Goal: Check status: Check status

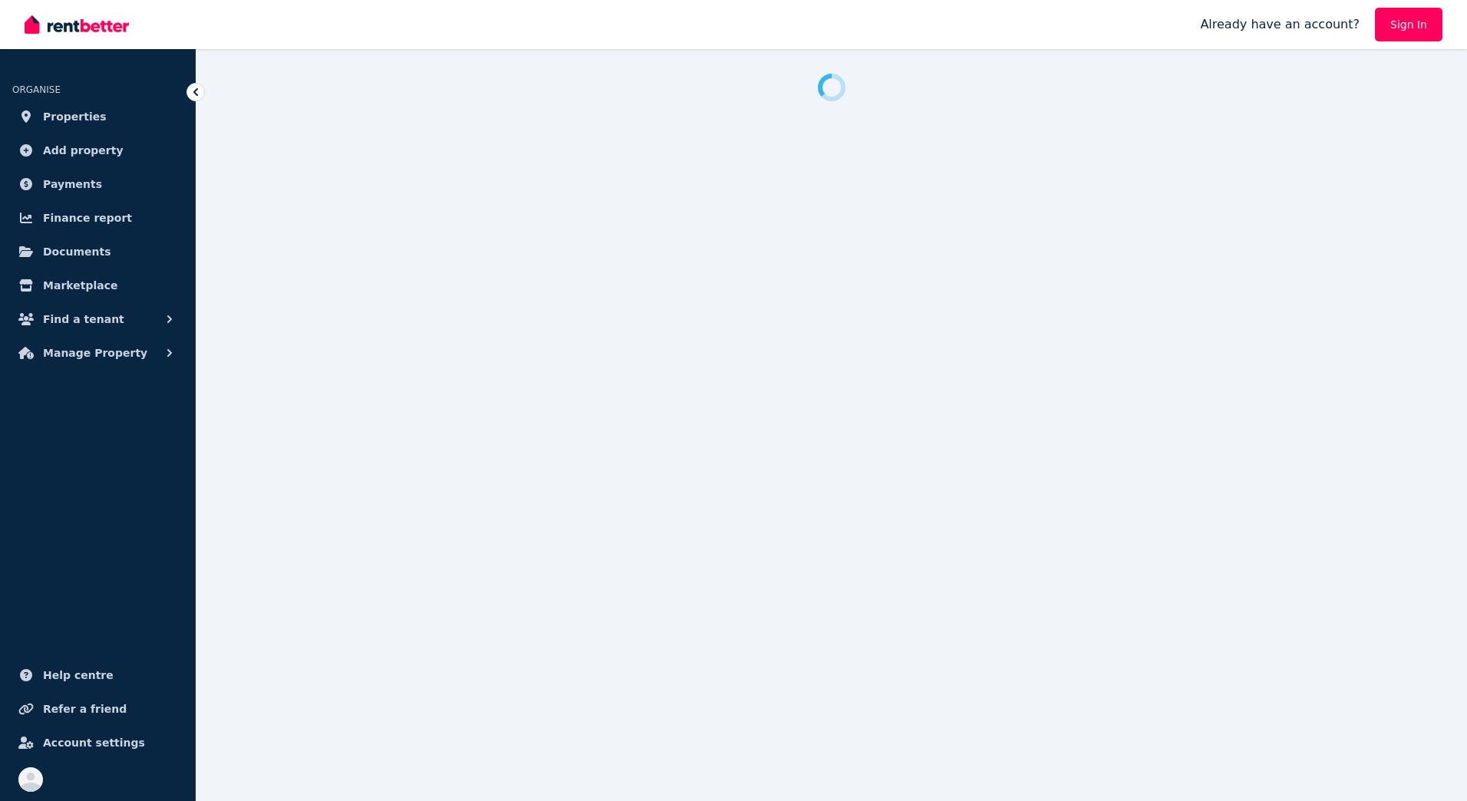
drag, startPoint x: 0, startPoint y: 0, endPoint x: 1124, endPoint y: 547, distance: 1249.7
click at [1124, 547] on div at bounding box center [733, 400] width 1467 height 801
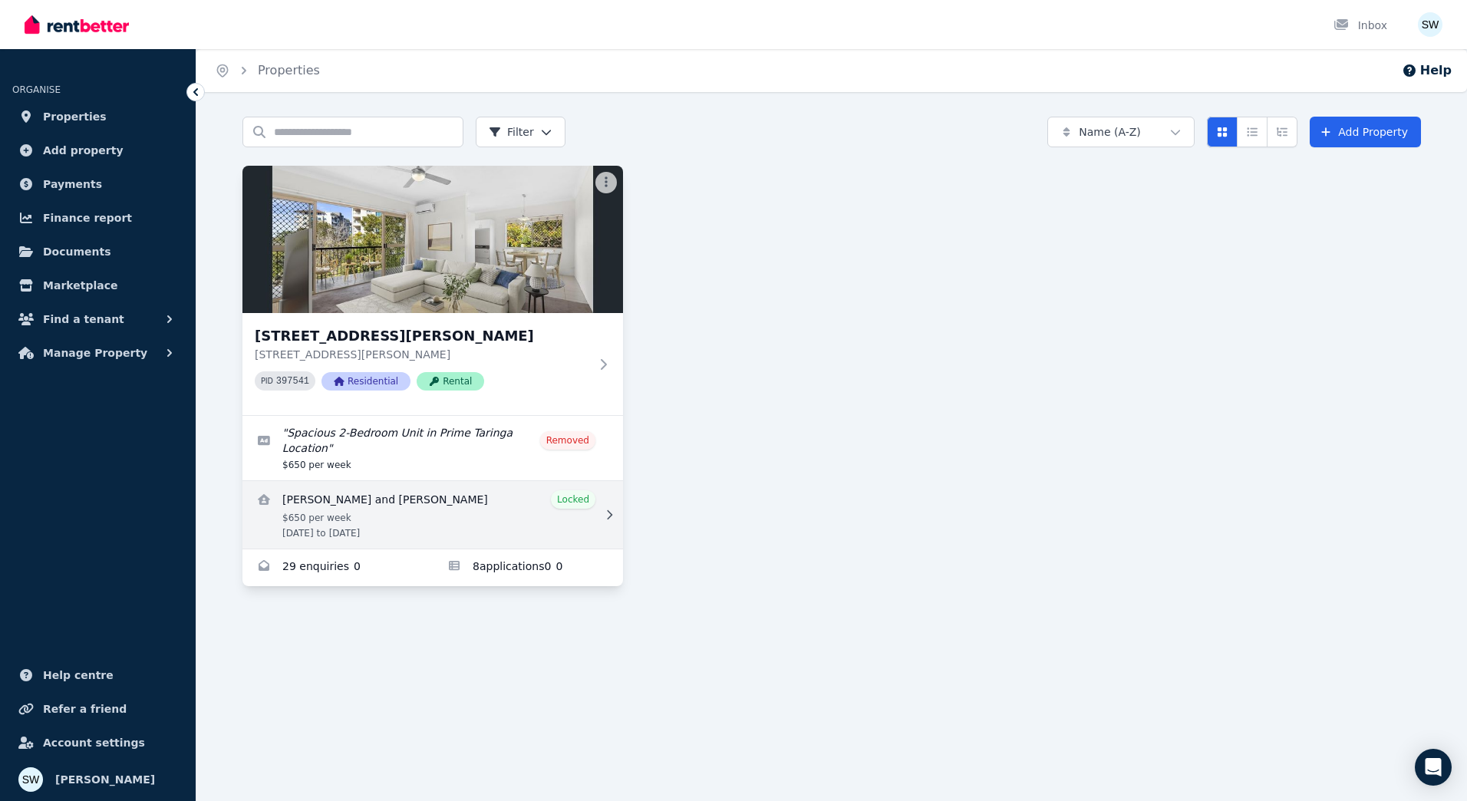
click at [591, 522] on link "View details for Amity Fricker and Jessica Perchman" at bounding box center [432, 515] width 380 height 68
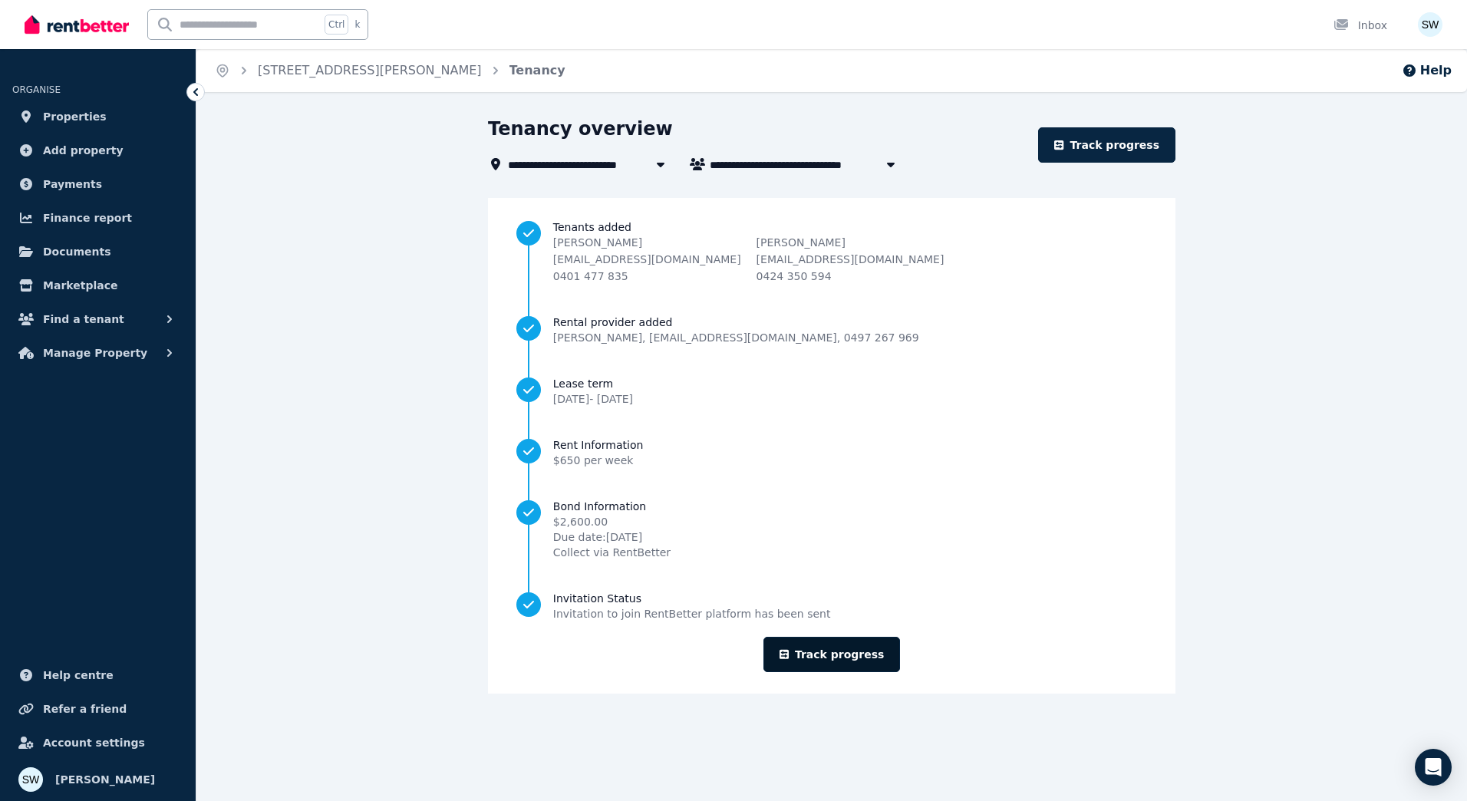
click at [823, 645] on link "Track progress" at bounding box center [831, 654] width 137 height 35
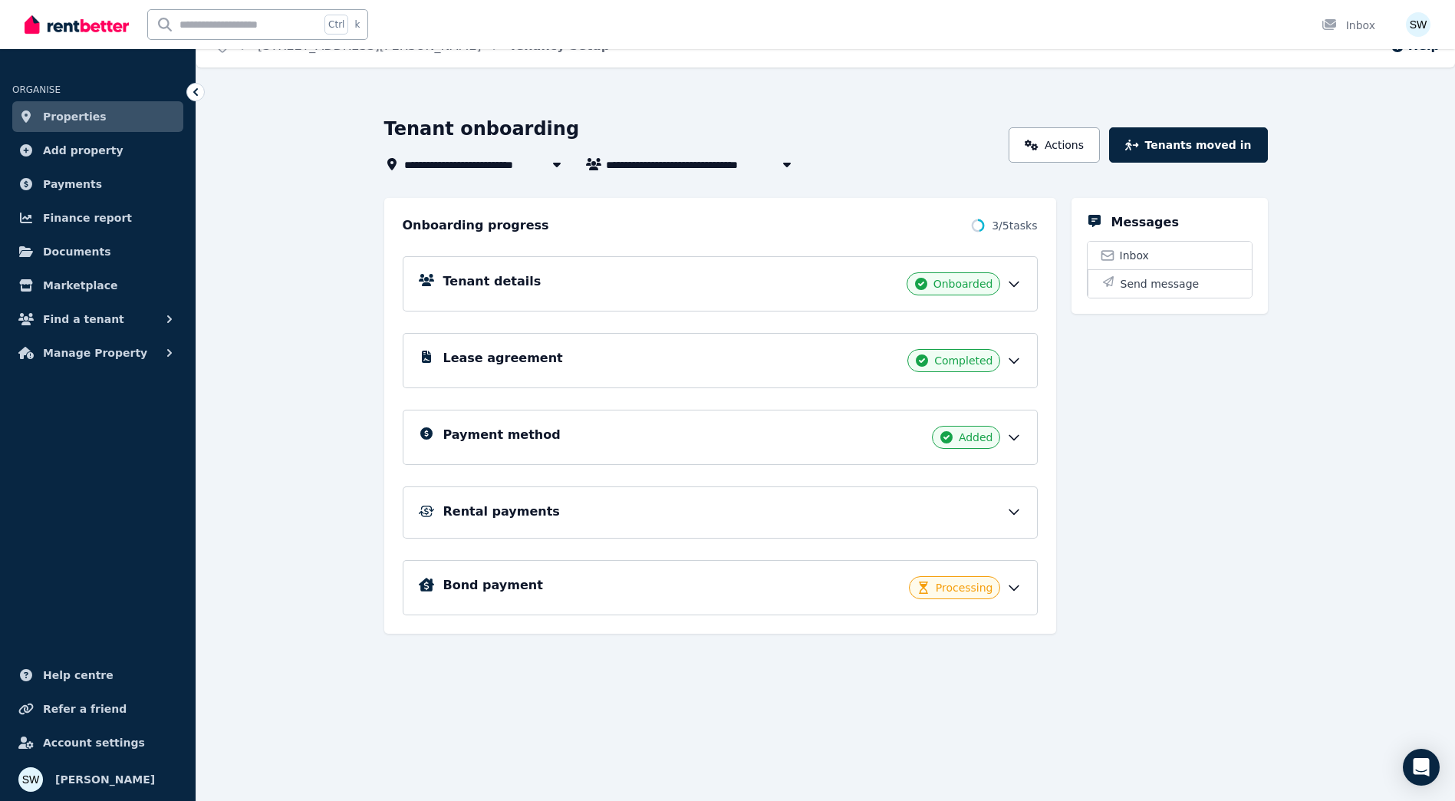
click at [940, 586] on div "Processing" at bounding box center [954, 587] width 91 height 23
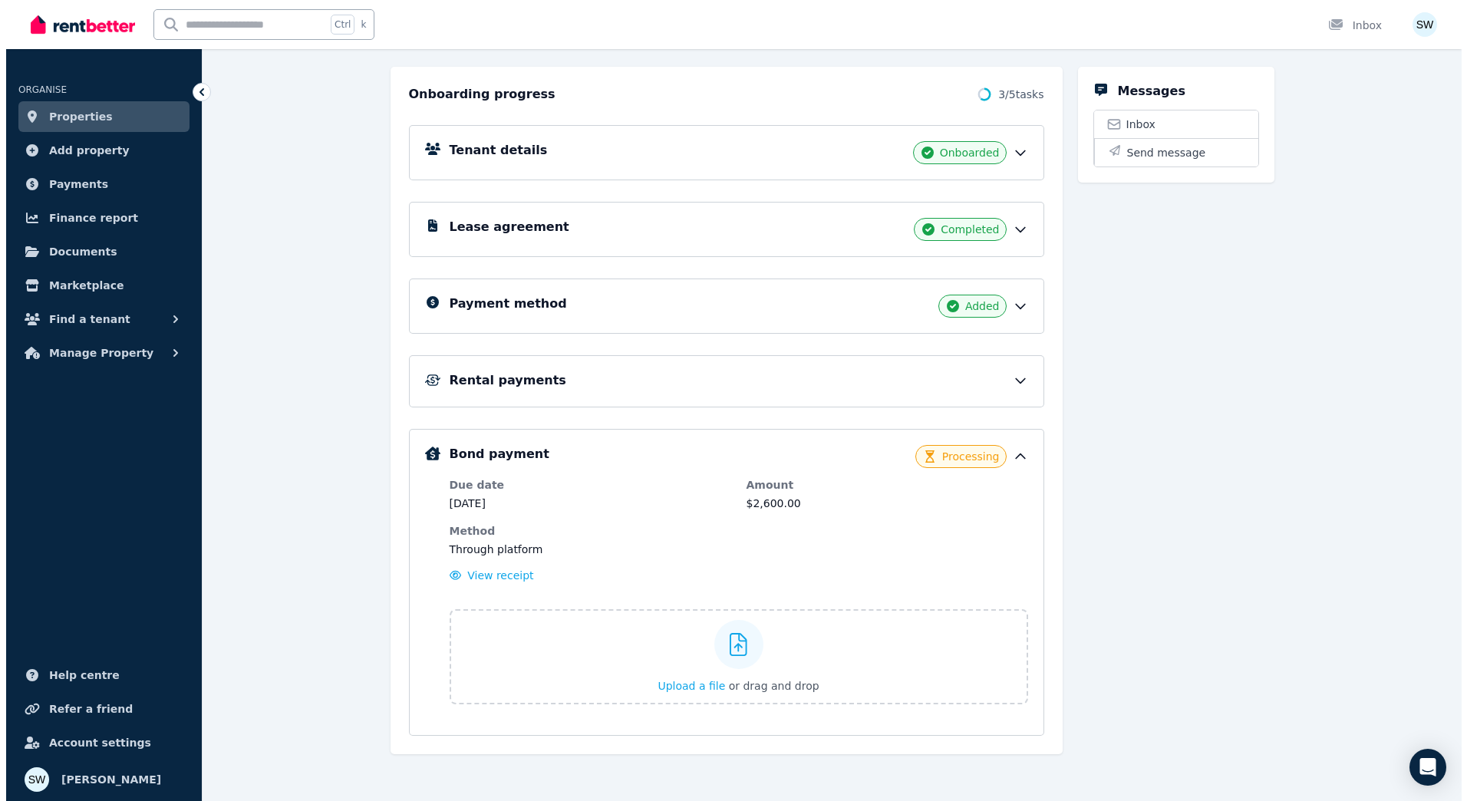
scroll to position [161, 0]
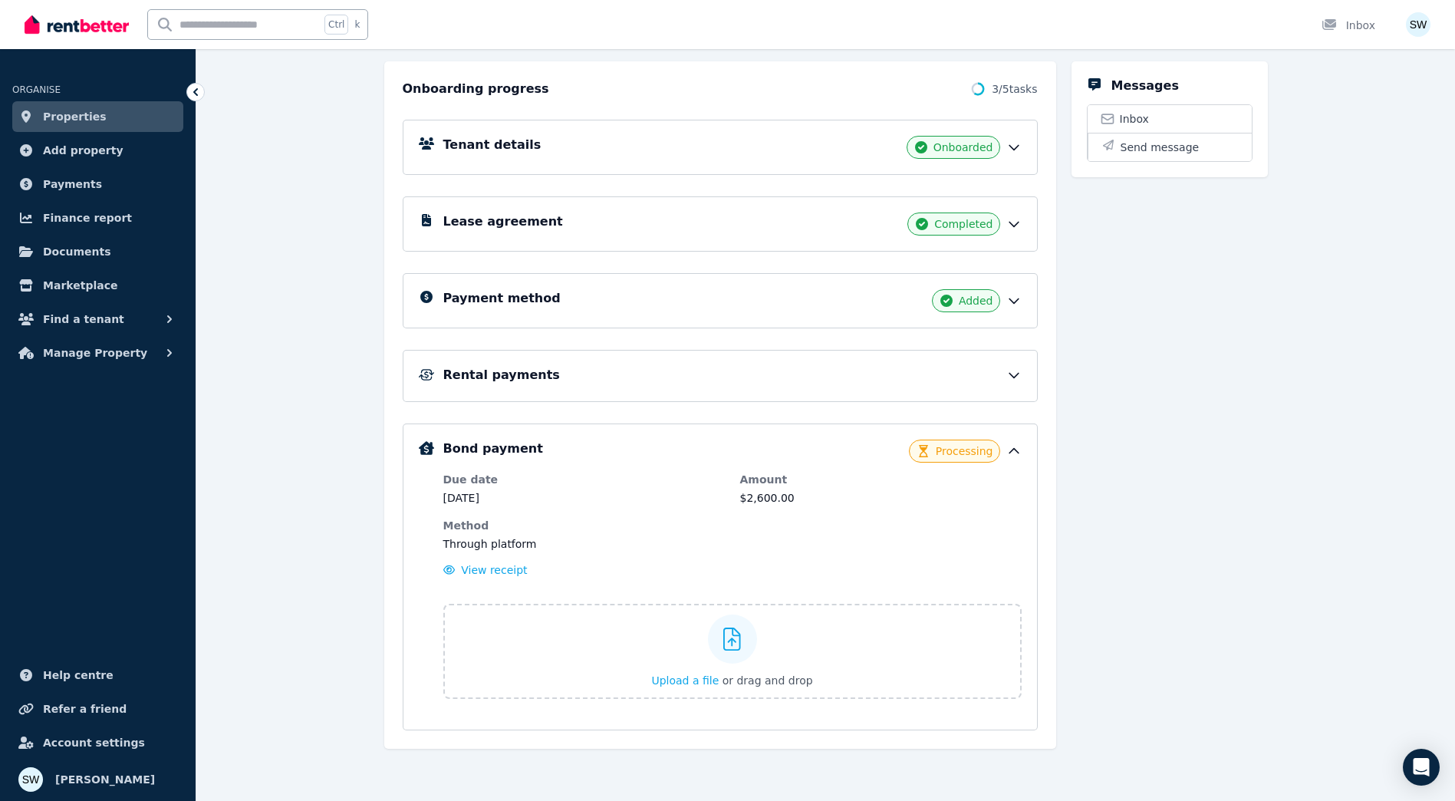
click at [992, 393] on div "Rental payments" at bounding box center [720, 376] width 635 height 52
click at [1011, 379] on icon at bounding box center [1013, 374] width 15 height 15
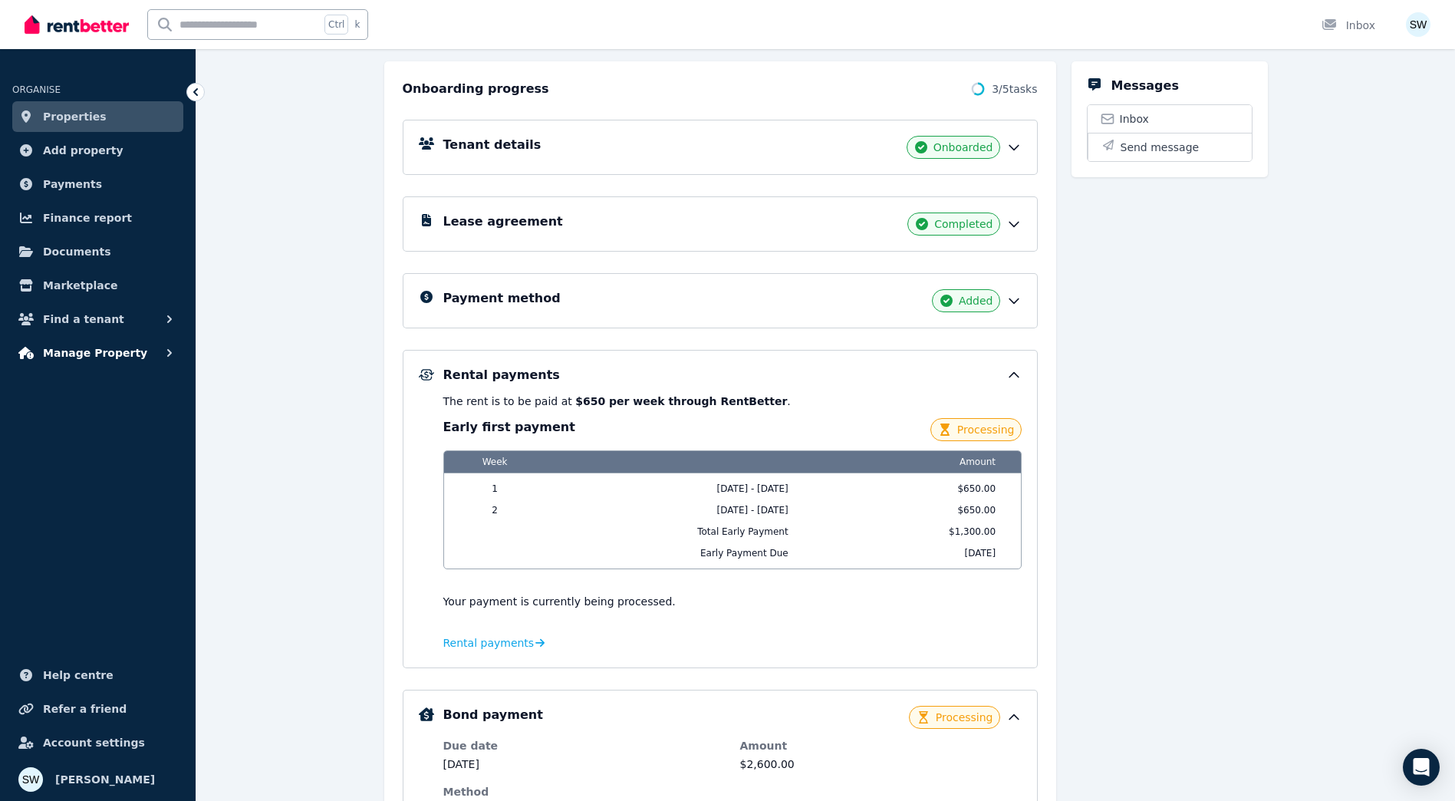
click at [162, 350] on icon "button" at bounding box center [169, 352] width 15 height 15
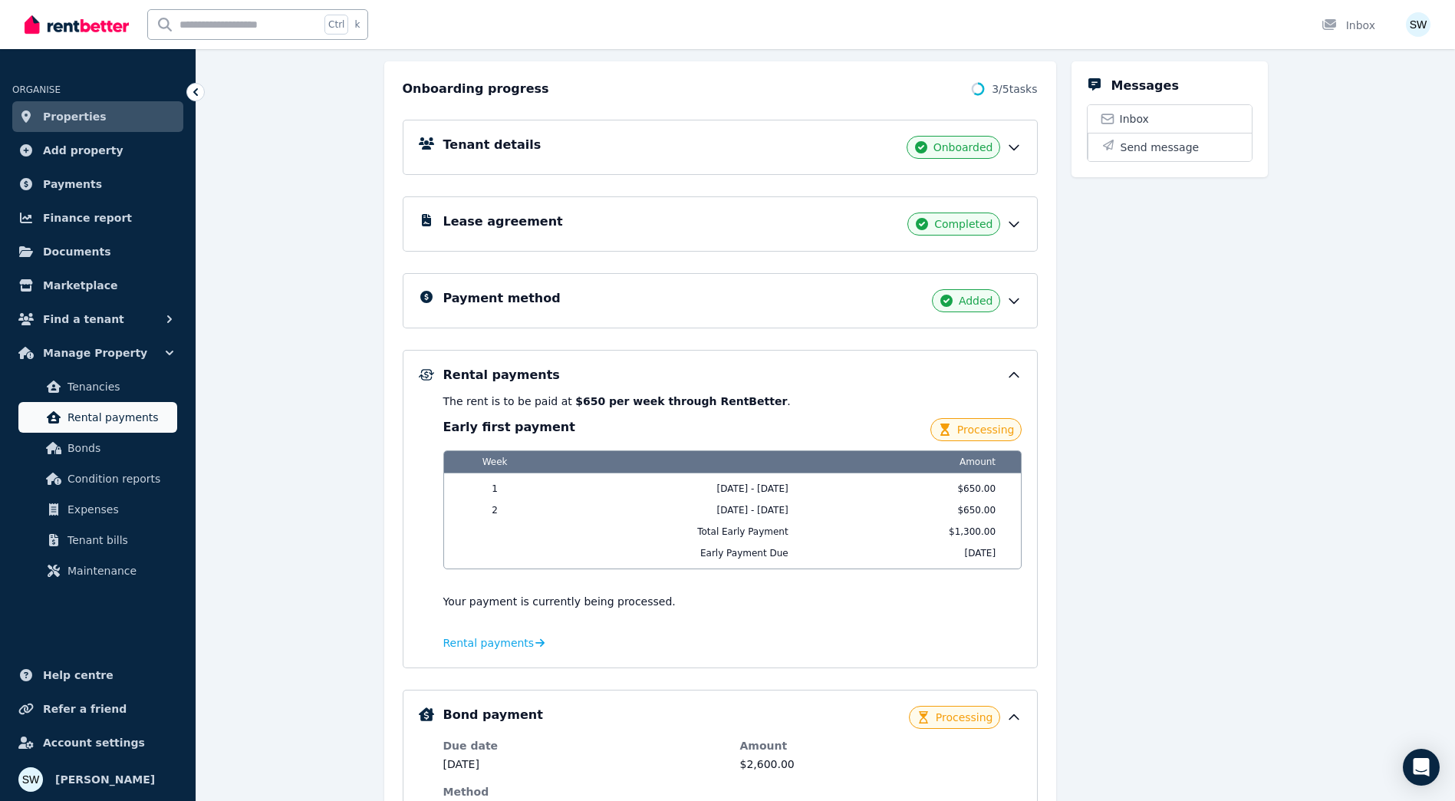
click at [162, 418] on span "Rental payments" at bounding box center [120, 417] width 104 height 18
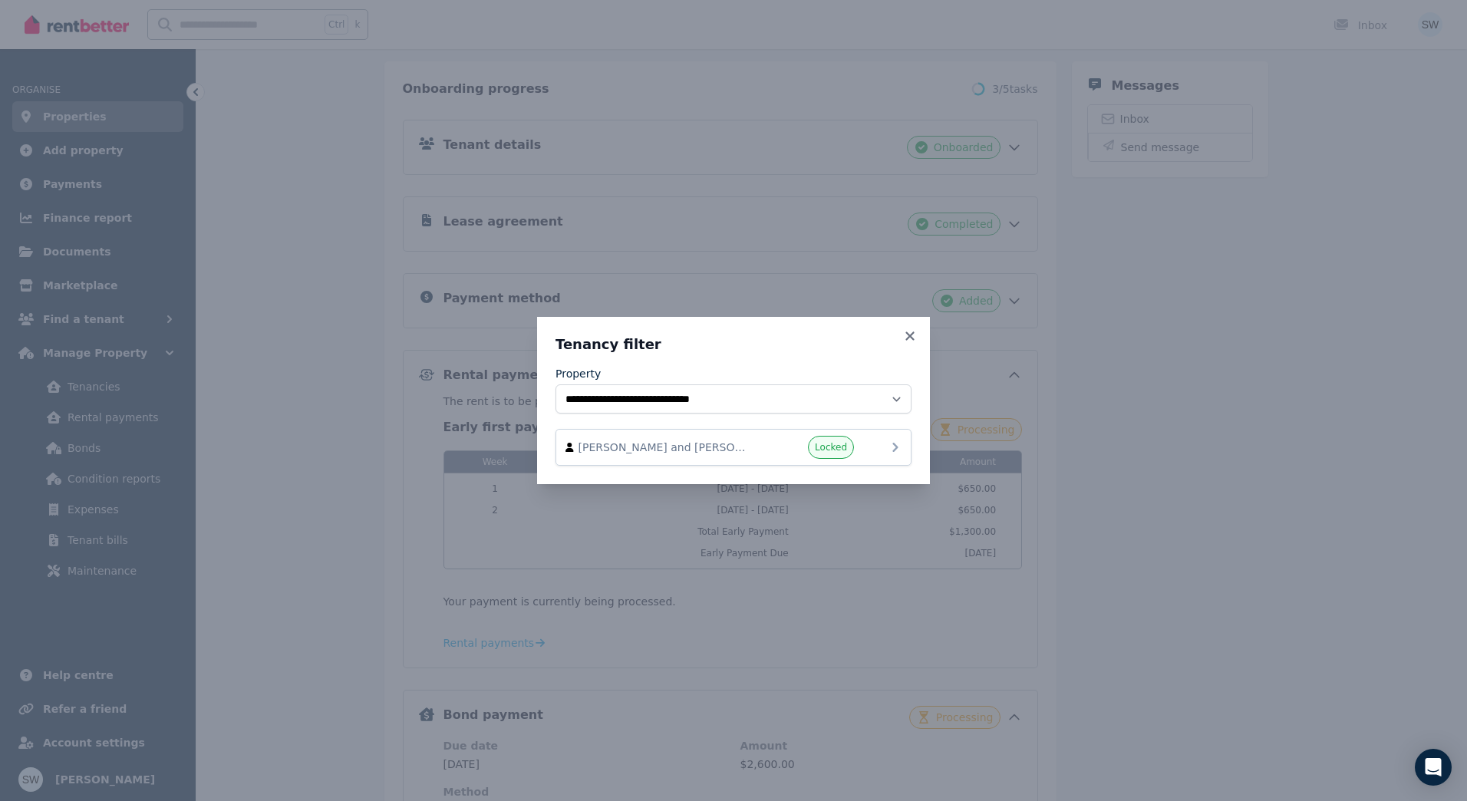
click at [737, 449] on span "[PERSON_NAME] and [PERSON_NAME]" at bounding box center [665, 447] width 175 height 15
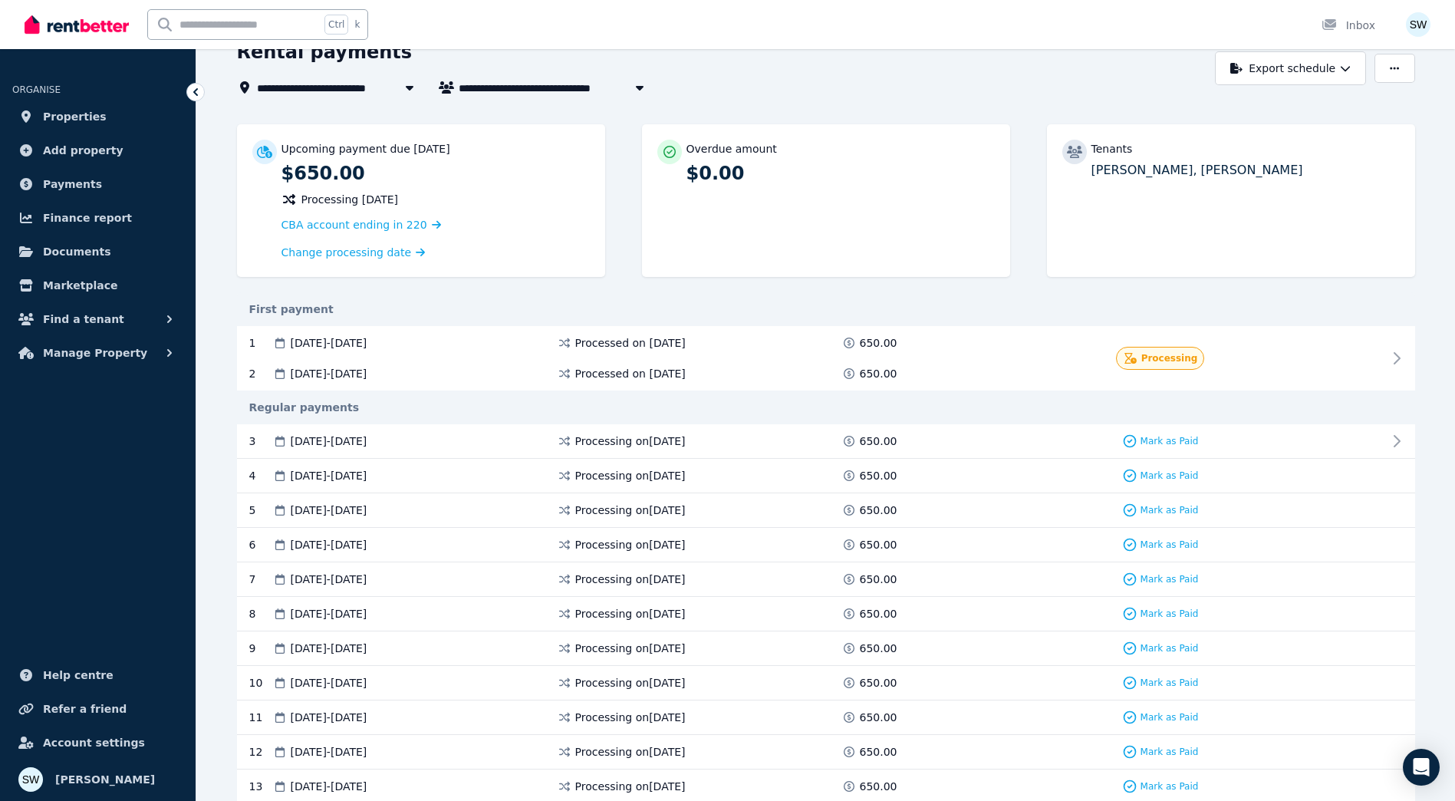
scroll to position [153, 0]
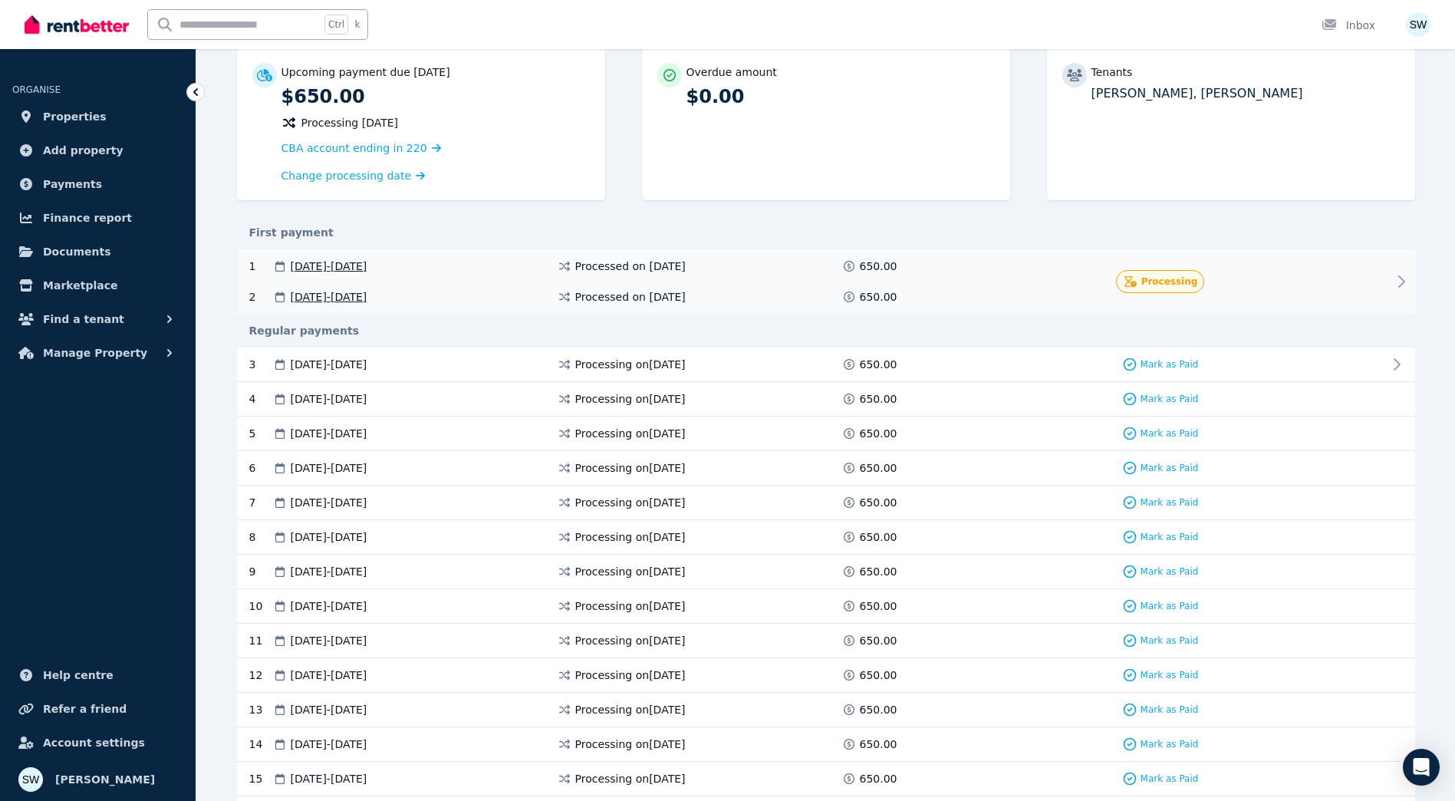
click at [1264, 284] on div "Processing" at bounding box center [1161, 281] width 270 height 23
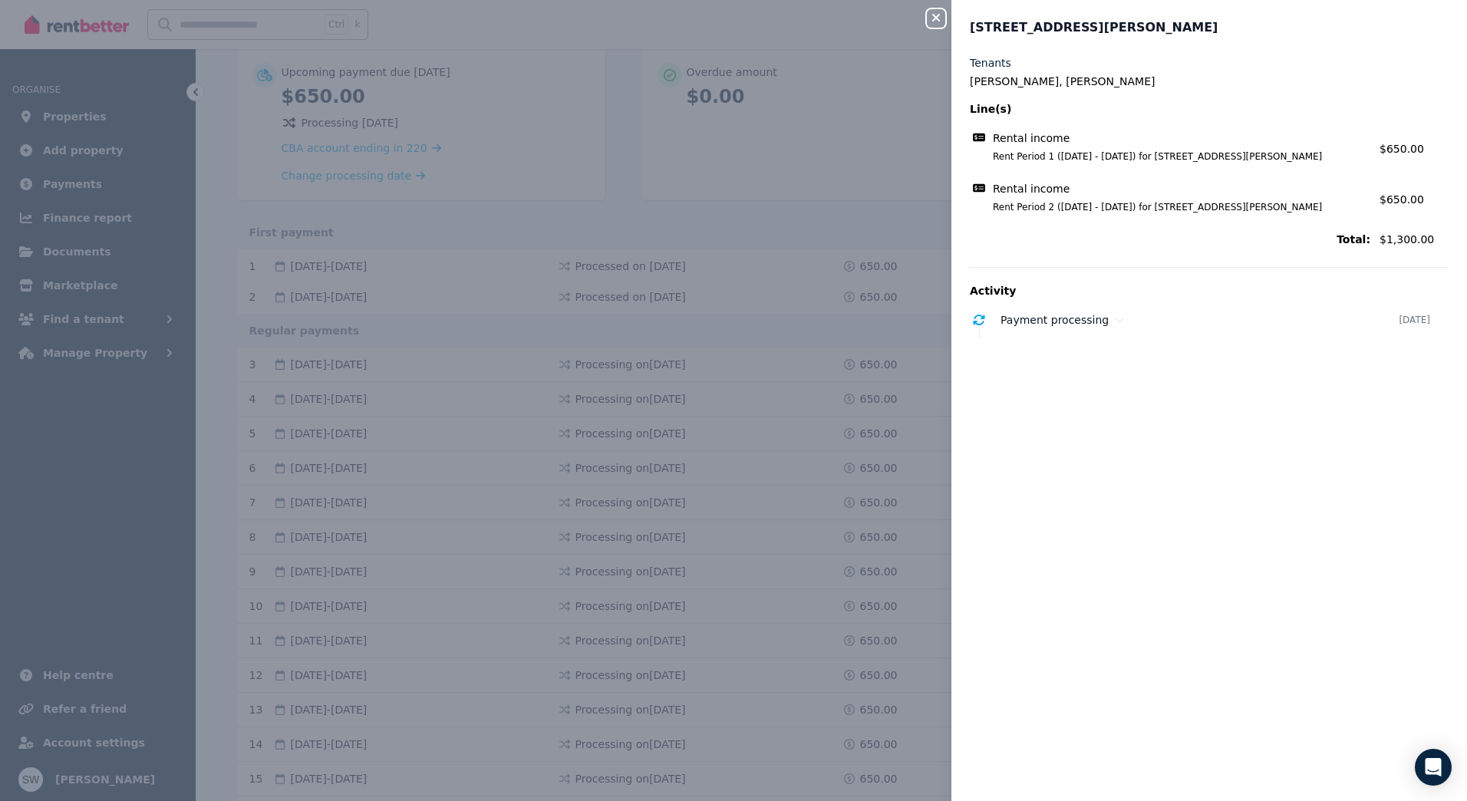
click at [899, 222] on div "Close panel [STREET_ADDRESS][PERSON_NAME] Tenants [PERSON_NAME], [PERSON_NAME] …" at bounding box center [733, 400] width 1467 height 801
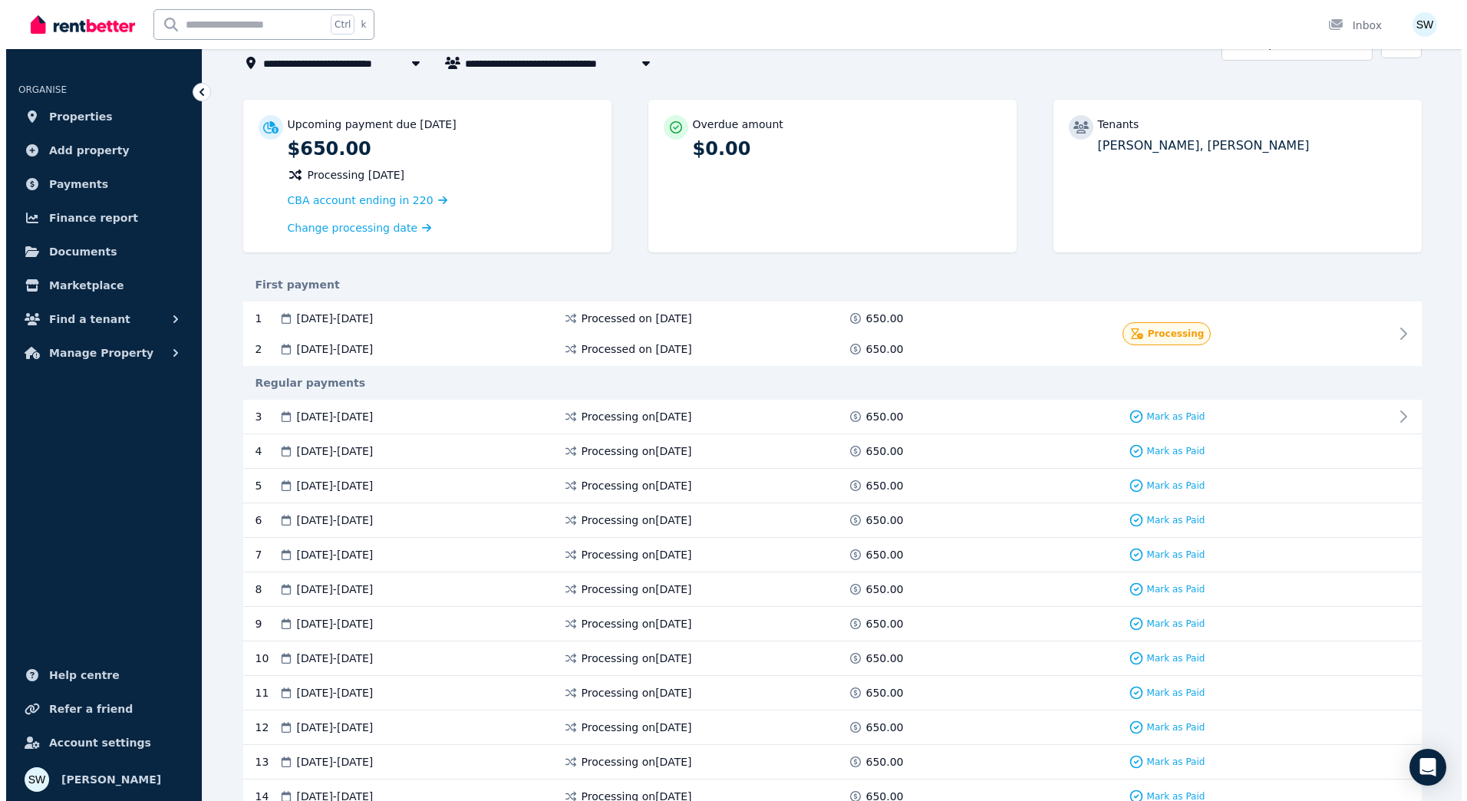
scroll to position [0, 0]
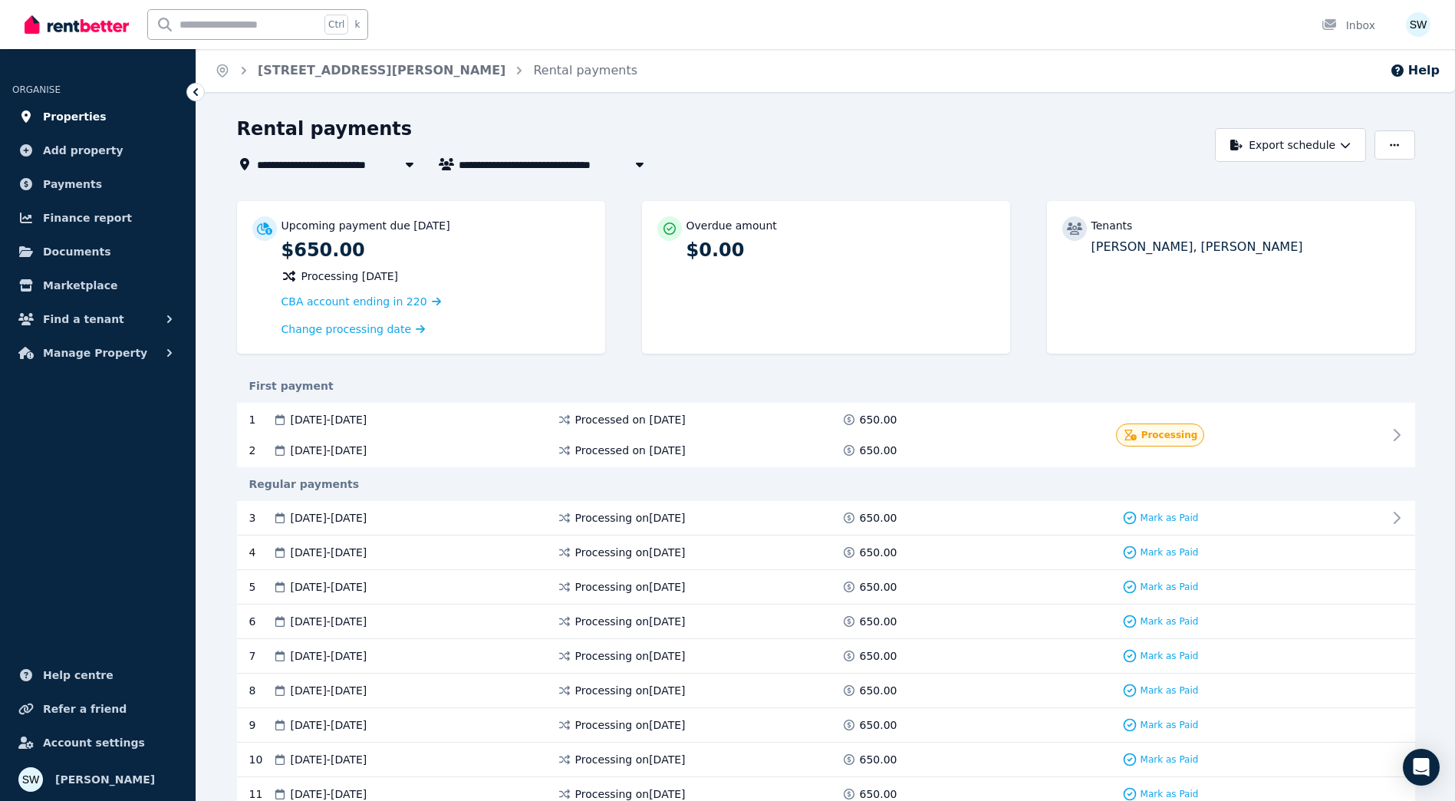
click at [122, 114] on link "Properties" at bounding box center [97, 116] width 171 height 31
